Goal: Register for event/course: Sign up to attend an event or enroll in a course

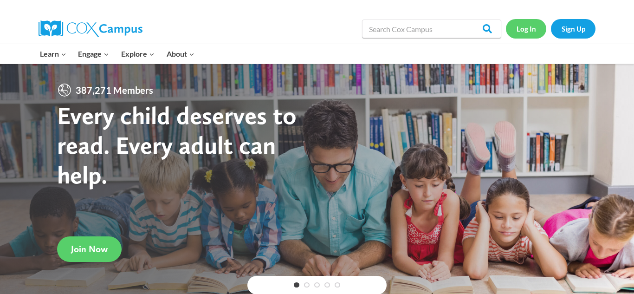
click at [534, 32] on link "Log In" at bounding box center [526, 28] width 40 height 19
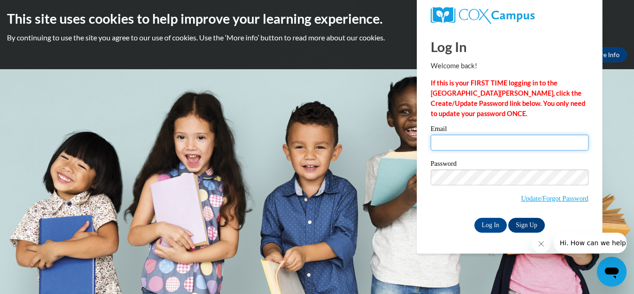
click at [479, 147] on input "Email" at bounding box center [510, 143] width 158 height 16
click at [460, 142] on input "Stefainenolan25@gmail.com" at bounding box center [510, 143] width 158 height 16
type input "Stnolan25@gmail.com"
drag, startPoint x: 509, startPoint y: 143, endPoint x: 347, endPoint y: 135, distance: 162.2
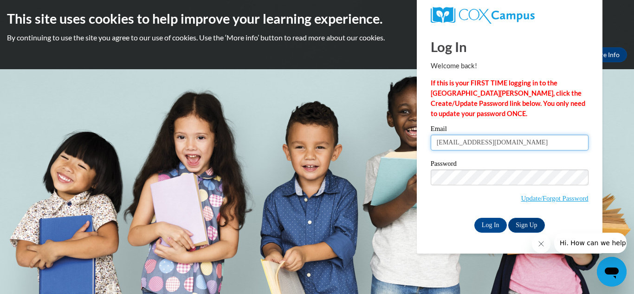
click at [347, 135] on body "This site uses cookies to help improve your learning experience. By continuing …" at bounding box center [317, 147] width 634 height 294
type input "Stefanienolan25@gmail.com"
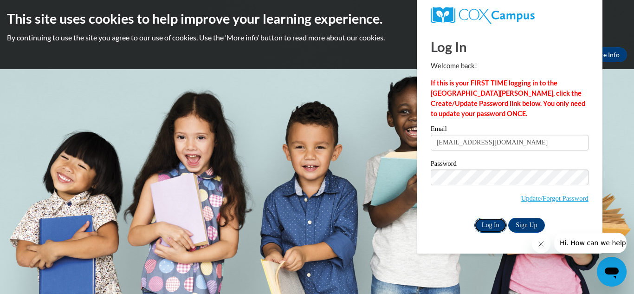
click at [500, 220] on input "Log In" at bounding box center [490, 225] width 32 height 15
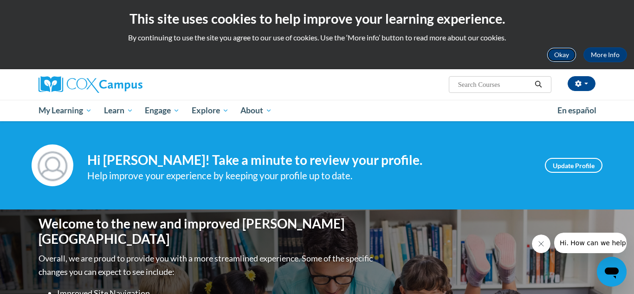
click at [566, 58] on button "Okay" at bounding box center [562, 54] width 30 height 15
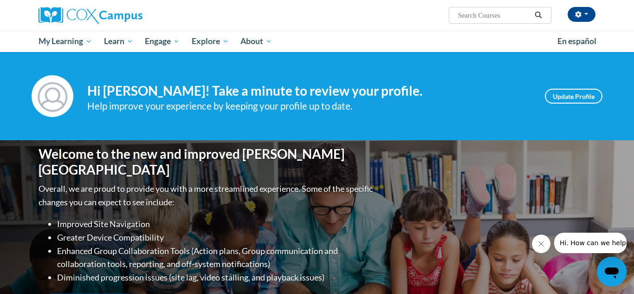
click at [489, 20] on input "Search..." at bounding box center [494, 15] width 74 height 11
type input "talk with me"
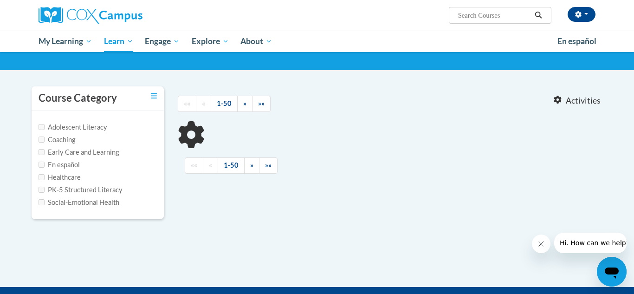
type input "talk with me"
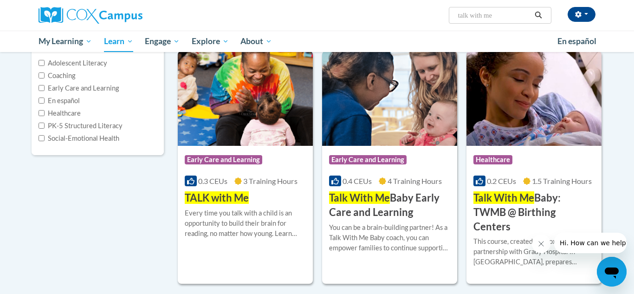
scroll to position [130, 0]
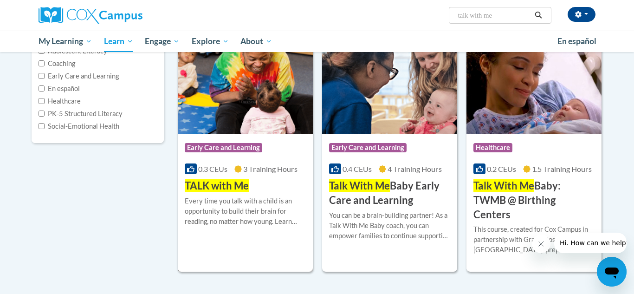
click at [240, 183] on span "TALK with Me" at bounding box center [217, 185] width 64 height 13
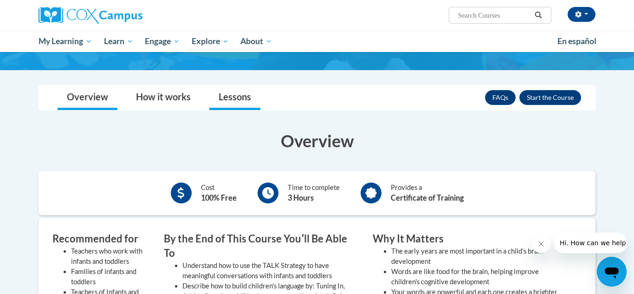
scroll to position [91, 0]
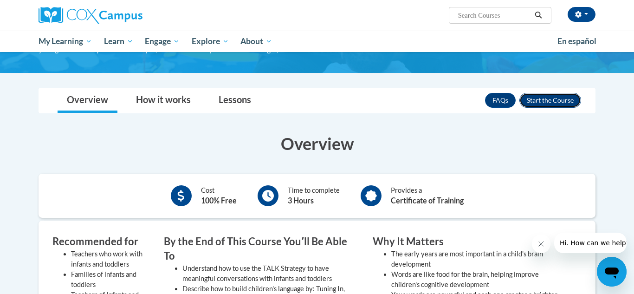
click at [541, 102] on button "Enroll" at bounding box center [550, 100] width 62 height 15
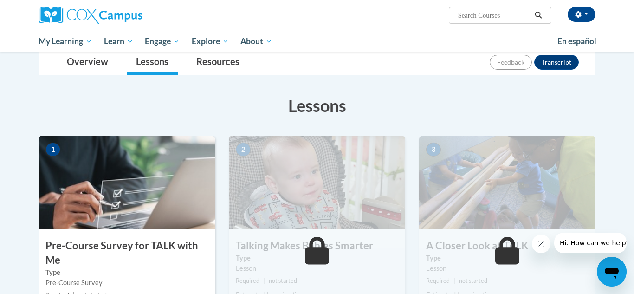
scroll to position [113, 0]
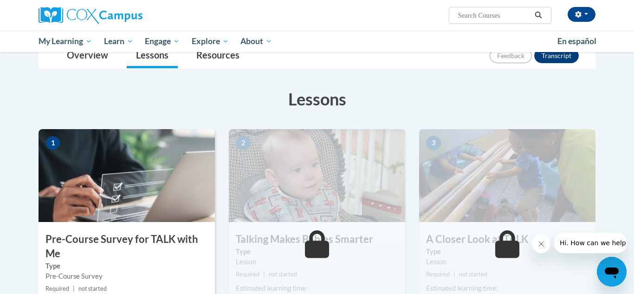
click at [121, 170] on img at bounding box center [127, 175] width 176 height 93
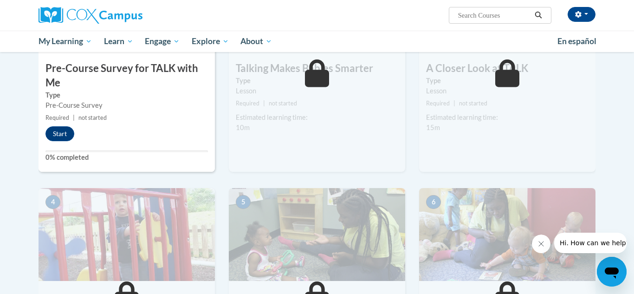
scroll to position [285, 0]
click at [63, 133] on button "Start" at bounding box center [59, 133] width 29 height 15
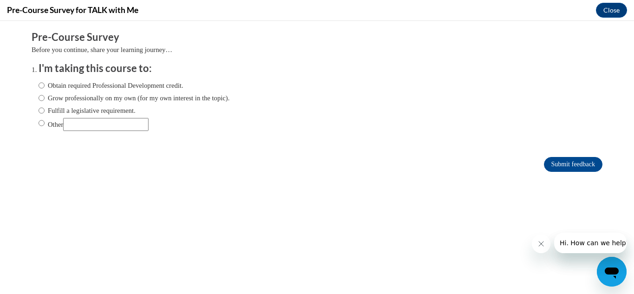
scroll to position [0, 0]
click at [43, 85] on input "Obtain required Professional Development credit." at bounding box center [42, 85] width 6 height 10
radio input "true"
click at [565, 164] on input "Submit feedback" at bounding box center [573, 164] width 58 height 15
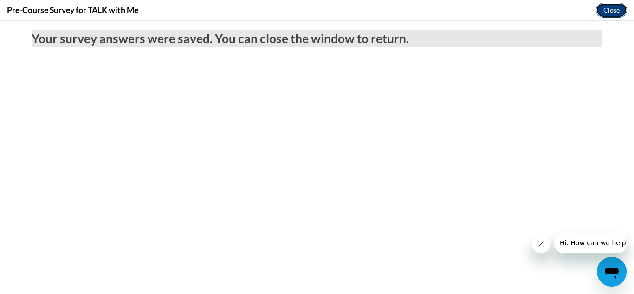
click at [615, 15] on button "Close" at bounding box center [611, 10] width 31 height 15
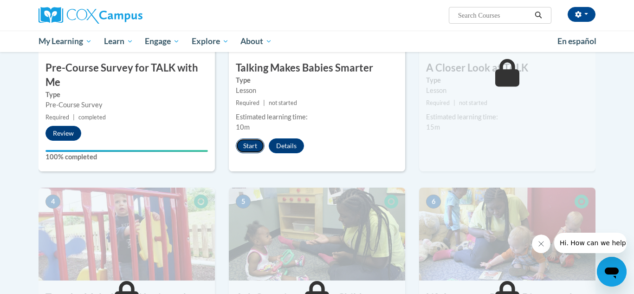
click at [252, 145] on button "Start" at bounding box center [250, 145] width 29 height 15
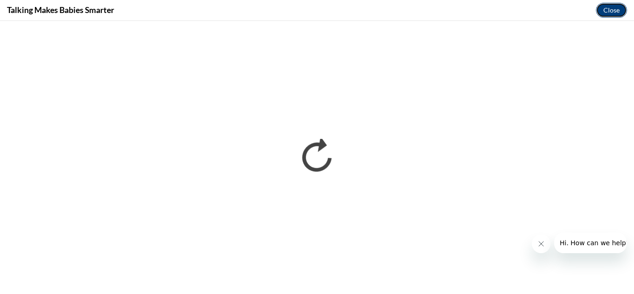
click at [618, 13] on button "Close" at bounding box center [611, 10] width 31 height 15
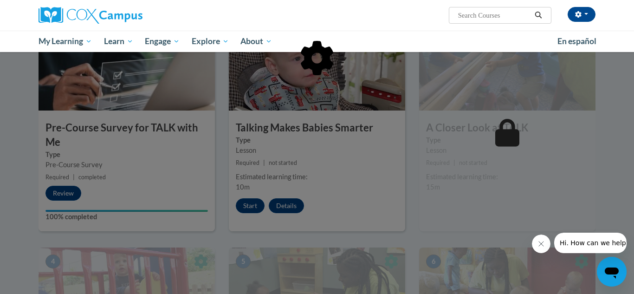
scroll to position [213, 0]
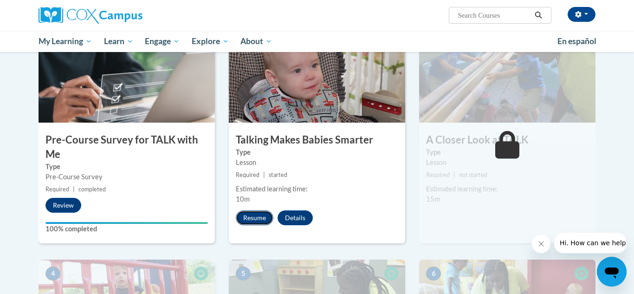
click at [257, 220] on button "Resume" at bounding box center [255, 217] width 38 height 15
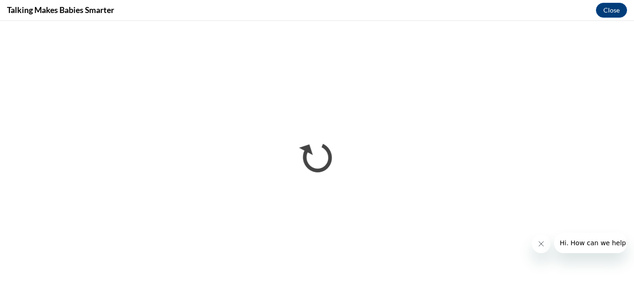
scroll to position [0, 0]
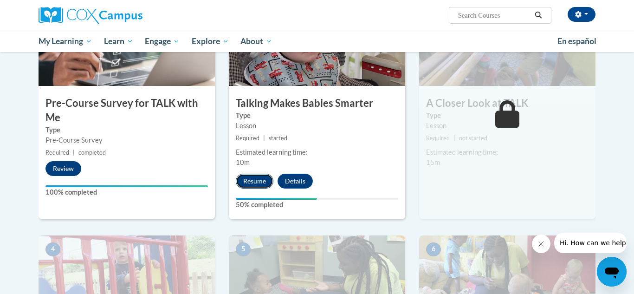
click at [264, 180] on button "Resume" at bounding box center [255, 181] width 38 height 15
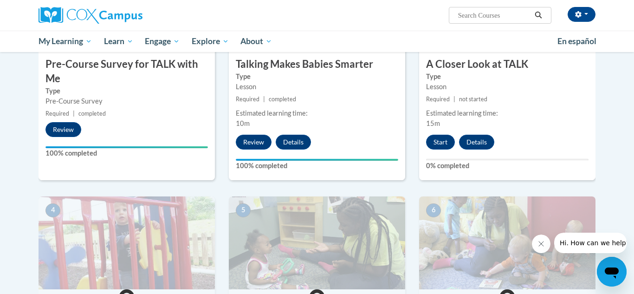
scroll to position [289, 0]
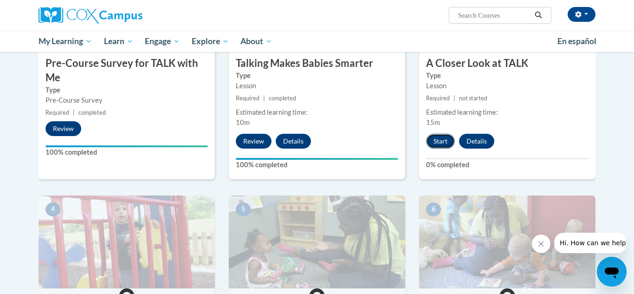
click at [437, 148] on button "Start" at bounding box center [440, 141] width 29 height 15
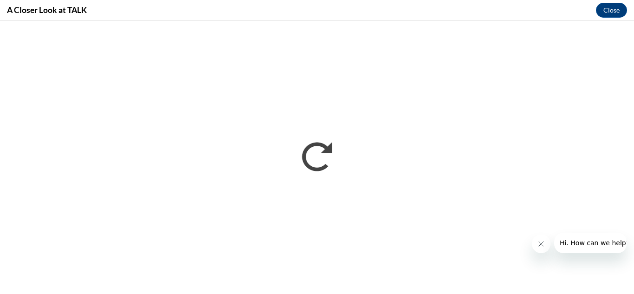
scroll to position [0, 0]
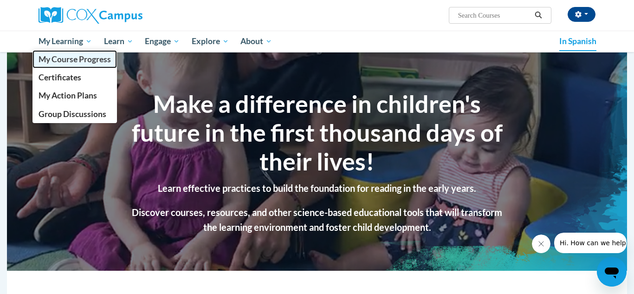
click at [71, 57] on font "My Course Progress" at bounding box center [75, 59] width 72 height 10
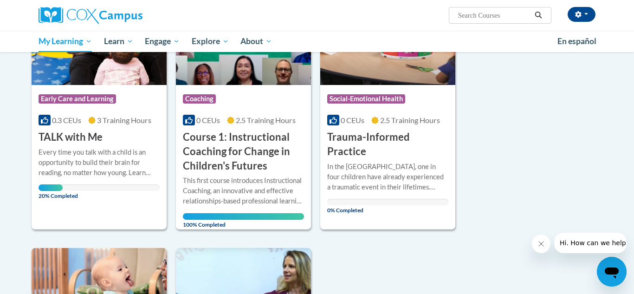
scroll to position [176, 0]
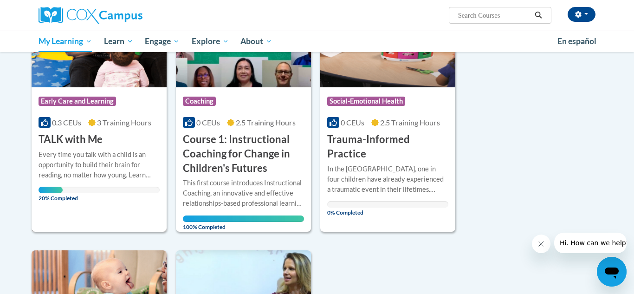
click at [134, 96] on div "Course Category: Early Care and Learning" at bounding box center [99, 102] width 121 height 21
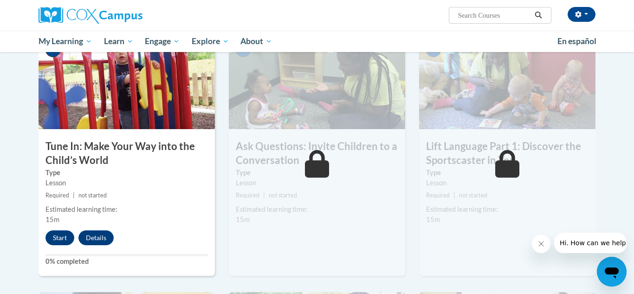
scroll to position [447, 0]
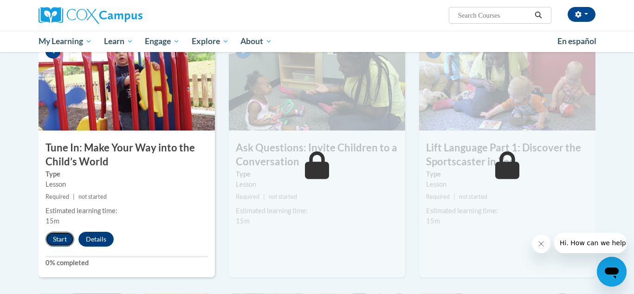
click at [58, 239] on button "Start" at bounding box center [59, 239] width 29 height 15
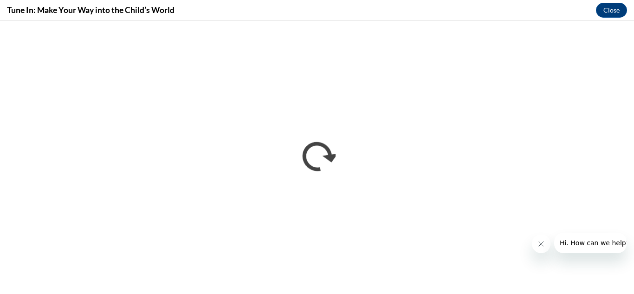
scroll to position [0, 0]
